Goal: Find specific page/section: Find specific page/section

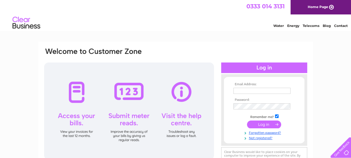
type input "kevinseanhermanns@gmail.com"
click at [260, 124] on input "submit" at bounding box center [264, 124] width 34 height 8
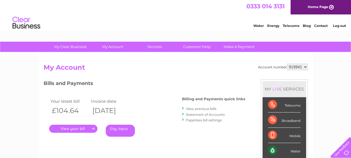
click at [81, 128] on link "." at bounding box center [73, 129] width 48 height 8
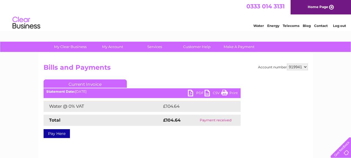
click at [230, 92] on link "Print" at bounding box center [229, 94] width 17 height 8
